Goal: Information Seeking & Learning: Find specific page/section

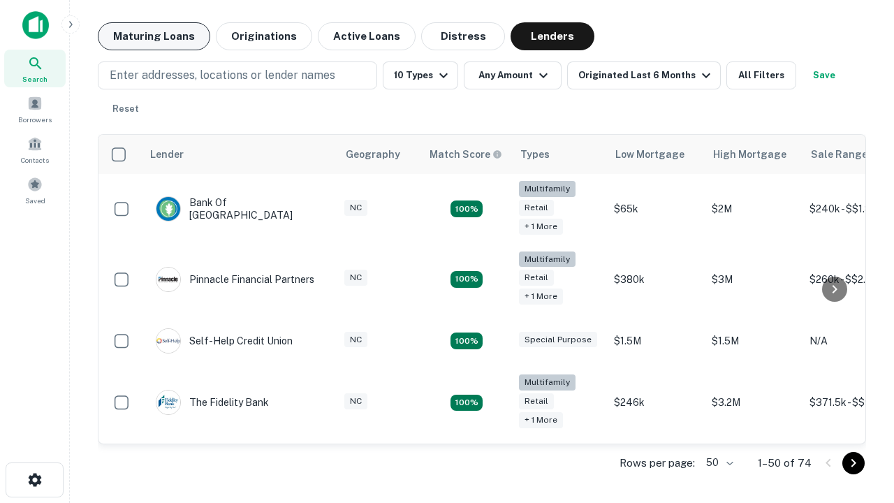
click at [154, 36] on button "Maturing Loans" at bounding box center [154, 36] width 112 height 28
